Goal: Share content

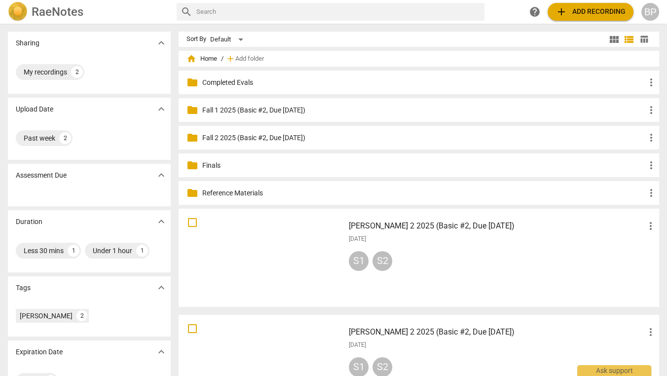
scroll to position [44, 0]
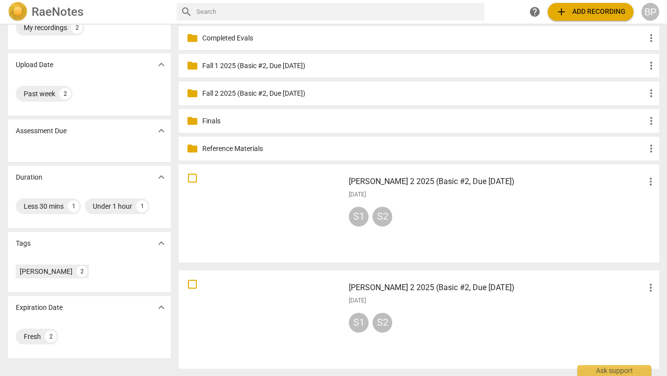
click at [607, 16] on span "add Add recording" at bounding box center [590, 12] width 70 height 12
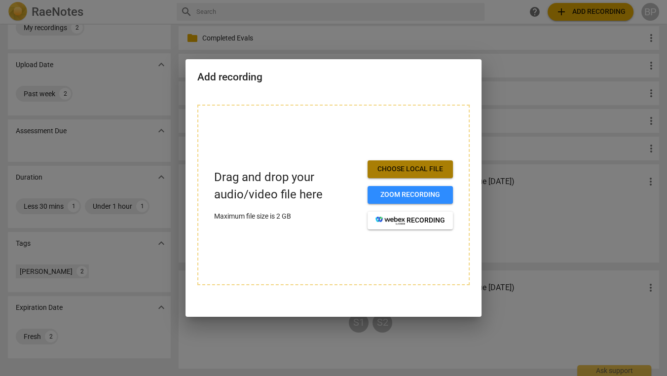
click at [375, 168] on span "Choose local file" at bounding box center [410, 169] width 70 height 10
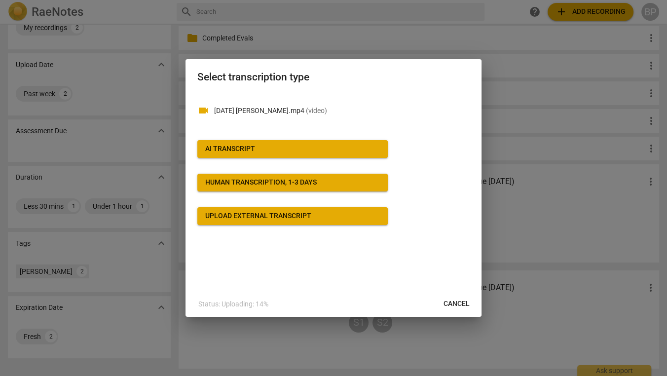
click at [243, 144] on button "AI Transcript" at bounding box center [292, 149] width 190 height 18
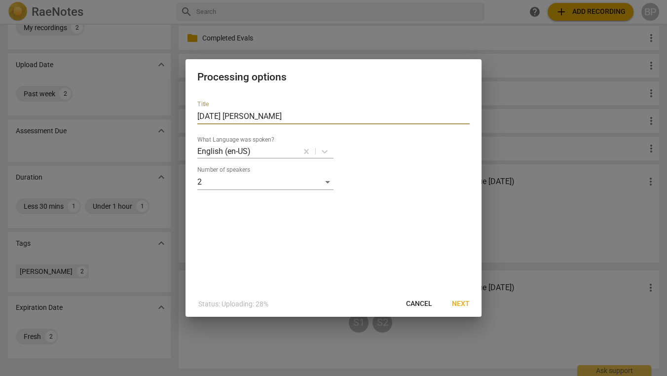
drag, startPoint x: 261, startPoint y: 118, endPoint x: 138, endPoint y: 105, distance: 123.6
click at [138, 105] on div "Processing options Title [DATE] Marcus What Language was spoken? English (en-US…" at bounding box center [333, 188] width 667 height 376
click at [223, 116] on input "[PERSON_NAME] (Full #2, Due" at bounding box center [333, 117] width 272 height 16
type input "[PERSON_NAME] 2 2025 (Full #2, Due [DATE])"
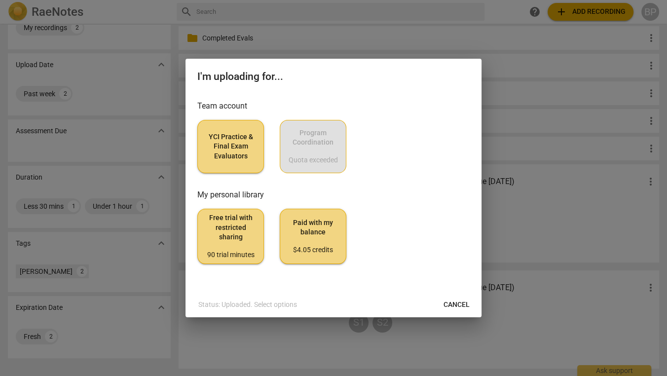
click at [206, 139] on span "YCI Practice & Final Exam Evaluators" at bounding box center [231, 146] width 50 height 29
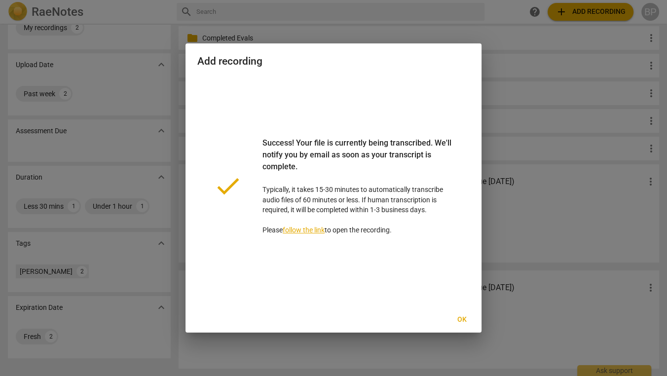
click at [461, 316] on span "Ok" at bounding box center [462, 320] width 16 height 10
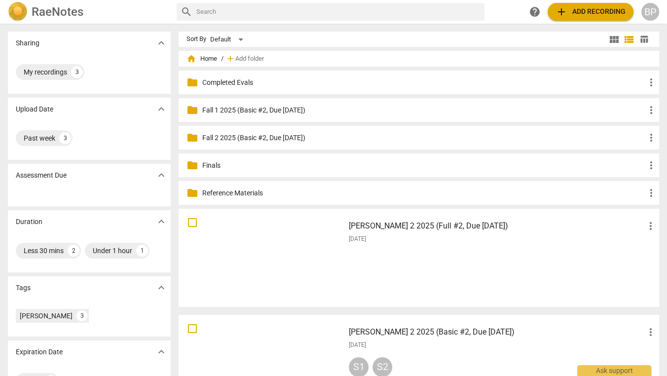
scroll to position [150, 0]
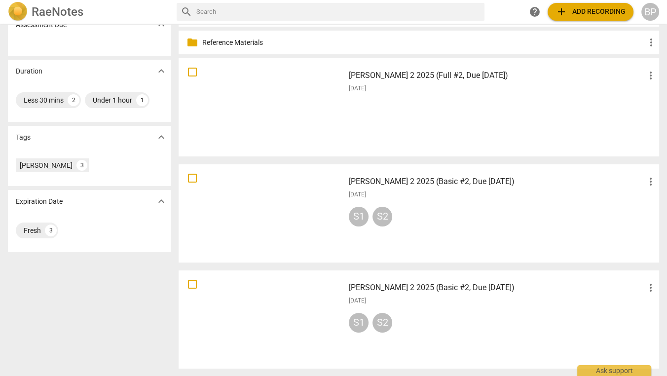
click at [420, 113] on div "[PERSON_NAME] 2 2025 (Full #2, Due [DATE]) more_vert [DATE]" at bounding box center [503, 107] width 324 height 91
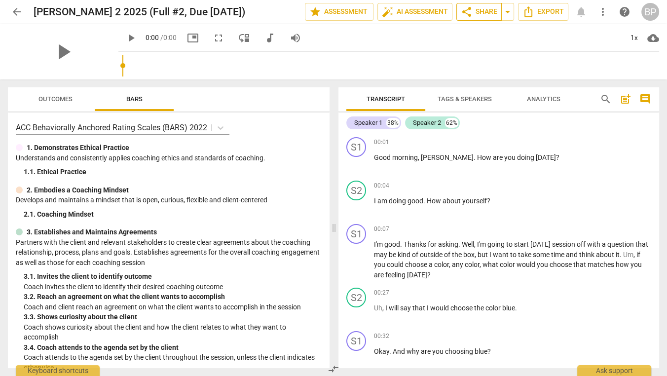
click at [457, 12] on button "share Share" at bounding box center [478, 12] width 45 height 18
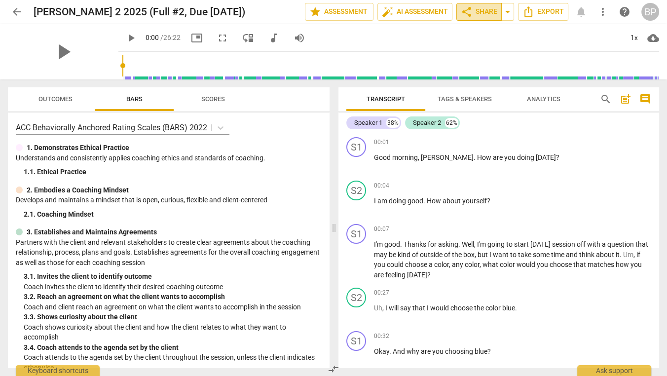
click at [482, 12] on span "share Share" at bounding box center [479, 12] width 37 height 12
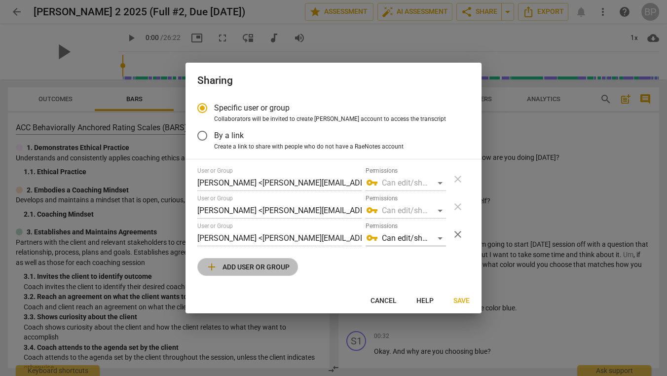
click at [250, 262] on span "add Add user or group" at bounding box center [248, 267] width 84 height 12
radio input "false"
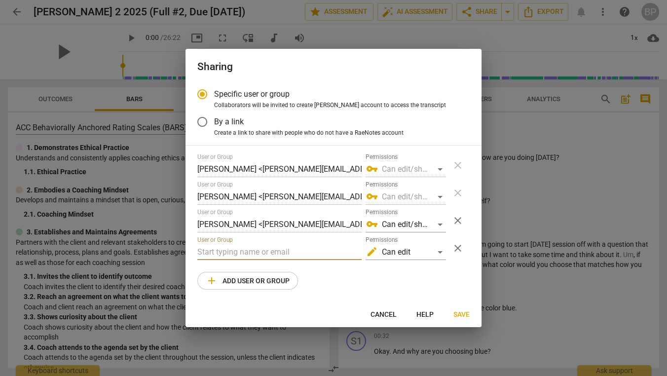
click at [239, 254] on input "text" at bounding box center [279, 252] width 164 height 16
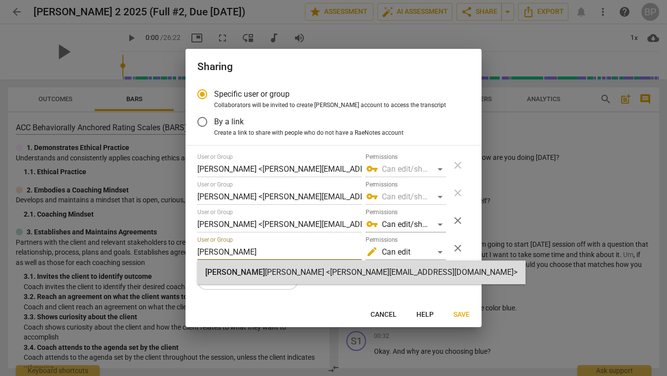
type input "[PERSON_NAME]"
radio input "false"
type input "[PERSON_NAME] <[PERSON_NAME][EMAIL_ADDRESS][DOMAIN_NAME]>"
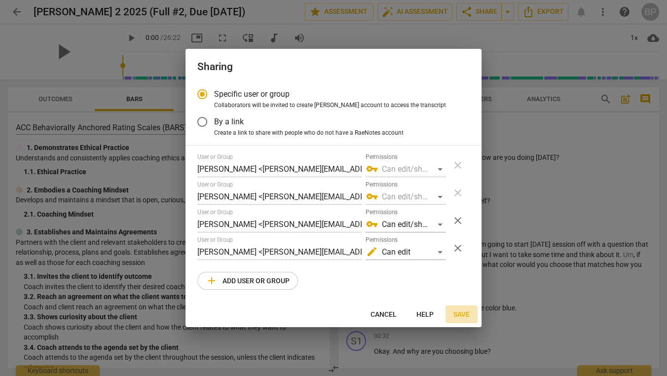
click at [460, 311] on span "Save" at bounding box center [461, 315] width 16 height 10
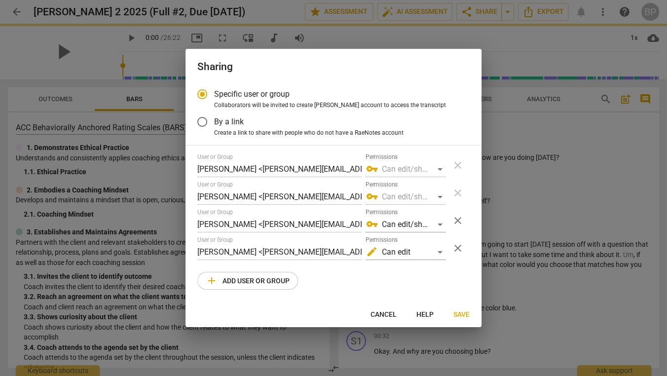
radio input "false"
type input "[PERSON_NAME] <[PERSON_NAME][EMAIL_ADDRESS][DOMAIN_NAME]>"
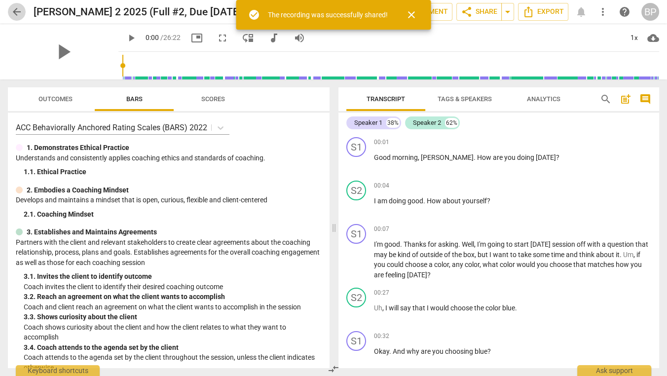
click at [17, 13] on span "arrow_back" at bounding box center [17, 12] width 12 height 12
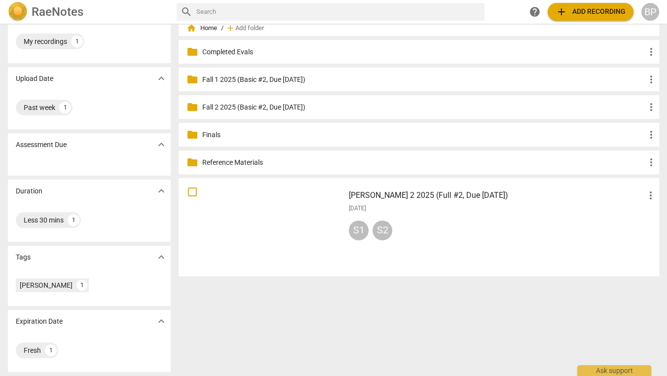
scroll to position [31, 0]
